Goal: Navigation & Orientation: Find specific page/section

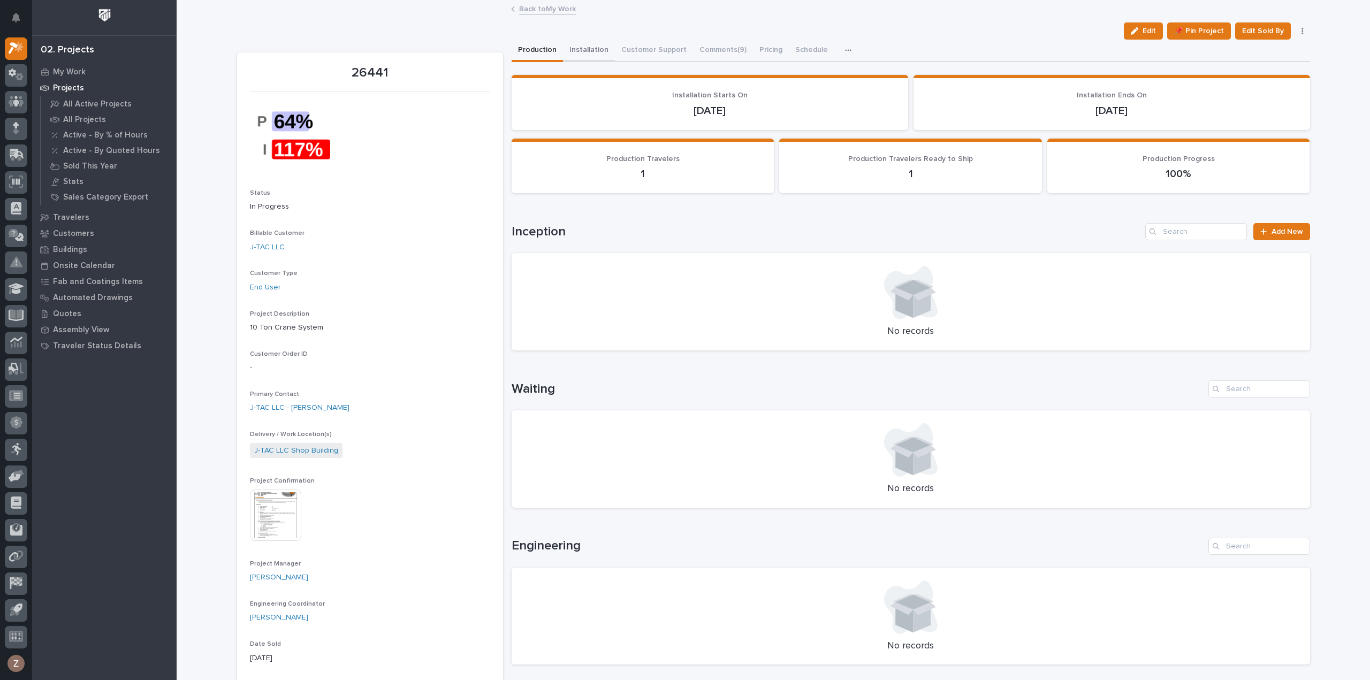
click at [576, 49] on button "Installation" at bounding box center [589, 51] width 52 height 22
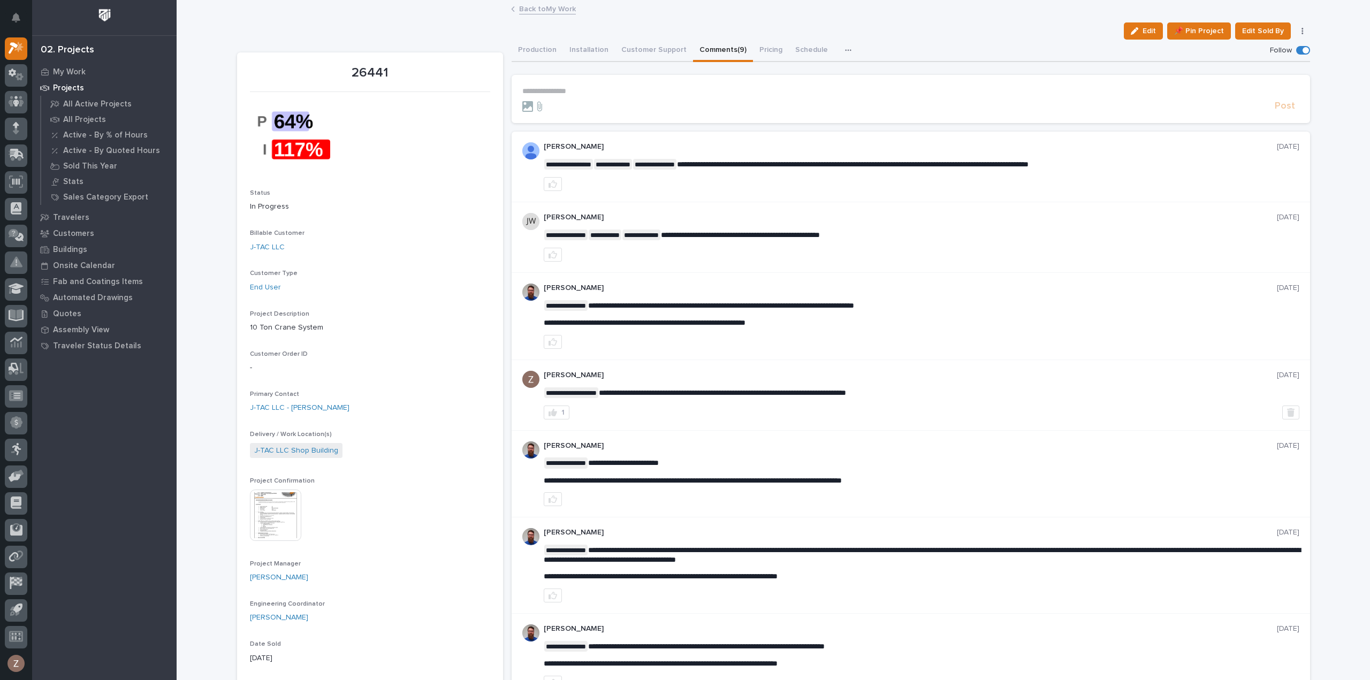
click at [704, 42] on button "Comments (9)" at bounding box center [723, 51] width 60 height 22
click at [547, 52] on button "Production" at bounding box center [537, 51] width 51 height 22
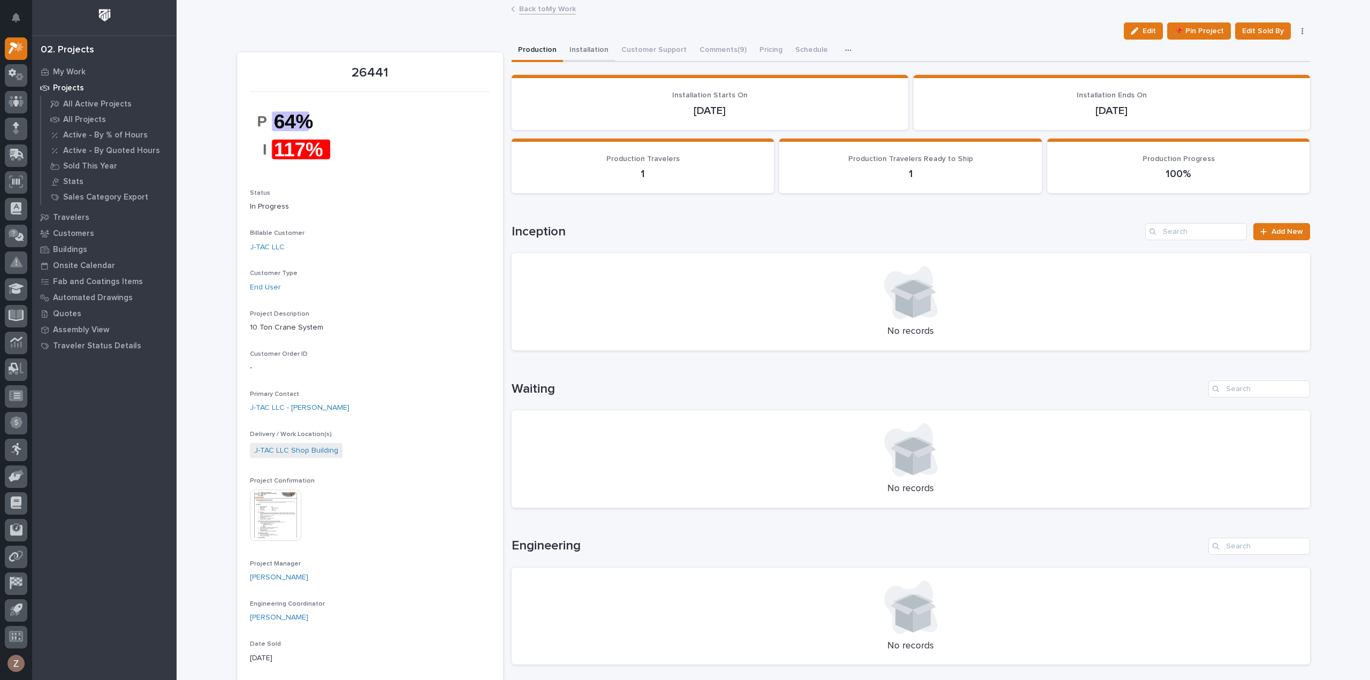
click at [587, 49] on button "Installation" at bounding box center [589, 51] width 52 height 22
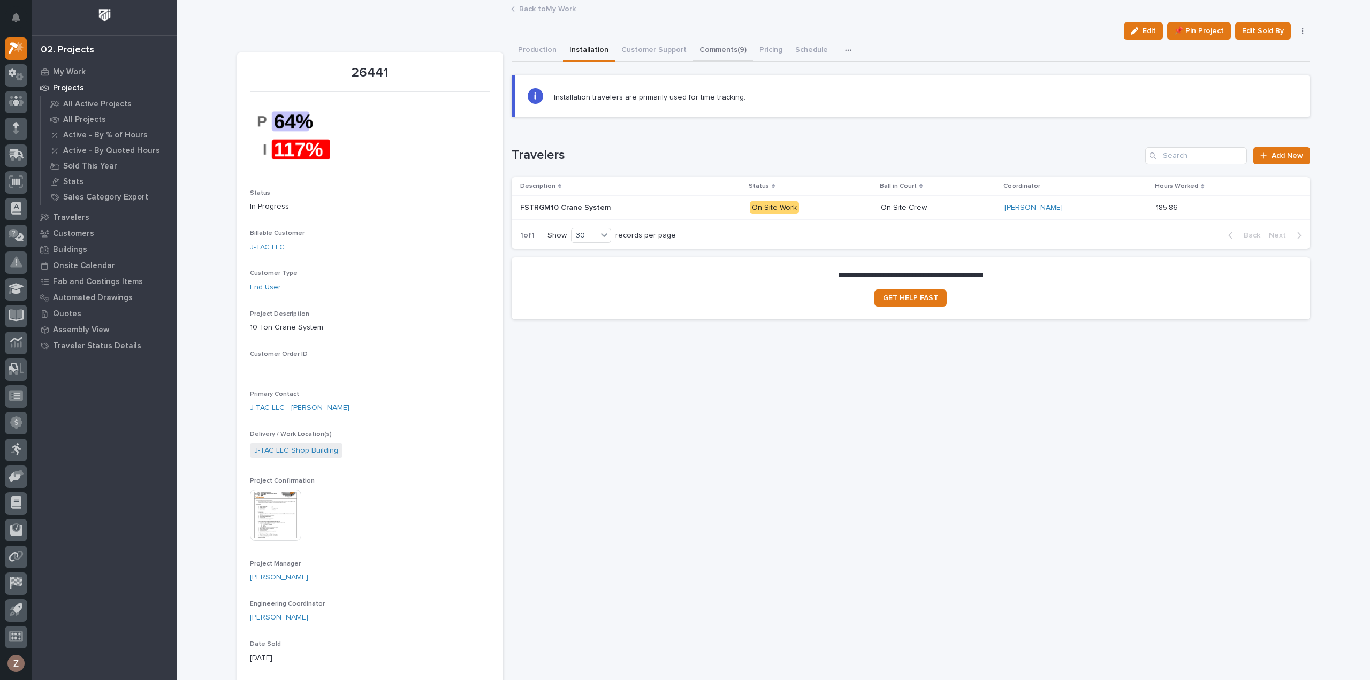
click at [701, 41] on button "Comments (9)" at bounding box center [723, 51] width 60 height 22
